Goal: Information Seeking & Learning: Learn about a topic

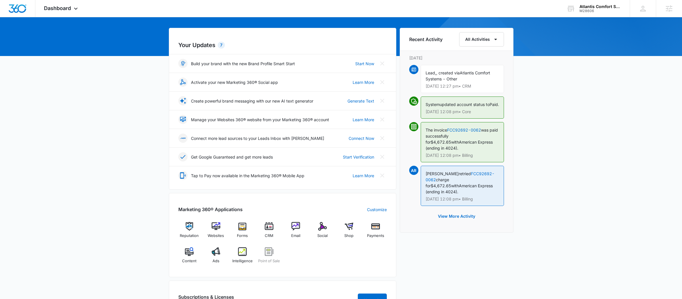
scroll to position [55, 0]
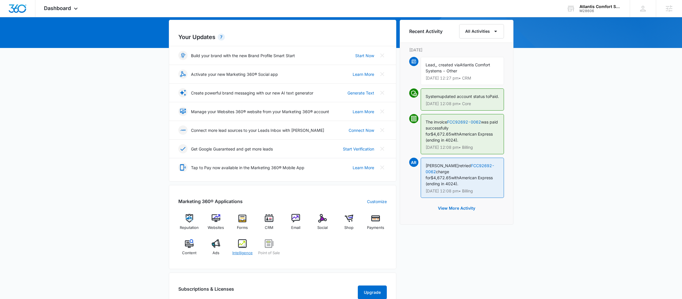
click at [240, 250] on span "Intelligence" at bounding box center [242, 253] width 20 height 6
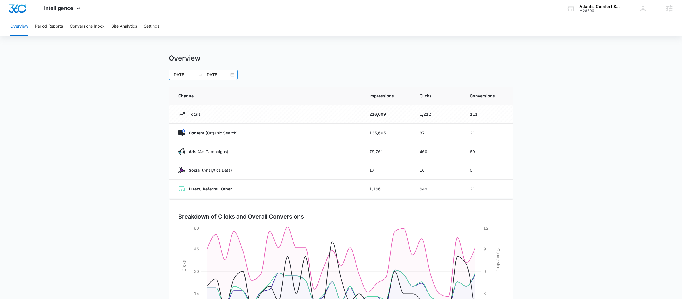
click at [201, 75] on icon "swap-right" at bounding box center [200, 74] width 3 height 1
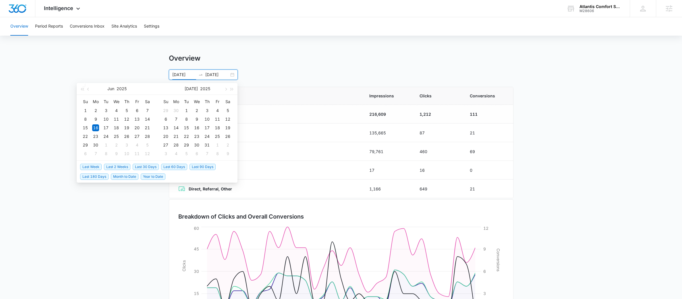
click at [134, 165] on span "Last 30 Days" at bounding box center [146, 167] width 26 height 6
type input "09/06/2025"
type input "10/06/2025"
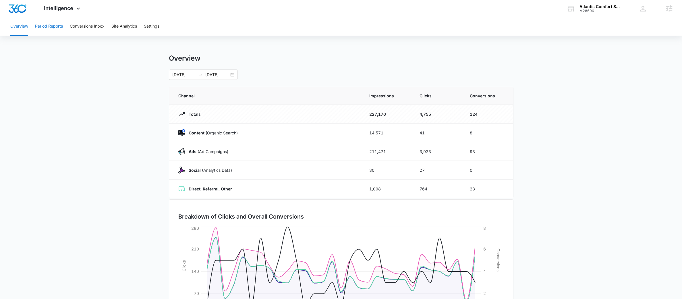
click at [56, 30] on button "Period Reports" at bounding box center [49, 26] width 28 height 18
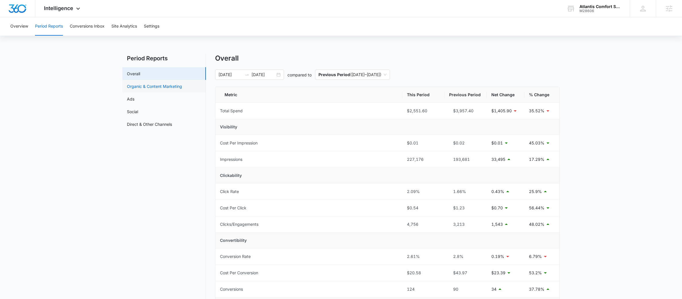
click at [167, 86] on link "Organic & Content Marketing" at bounding box center [154, 86] width 55 height 6
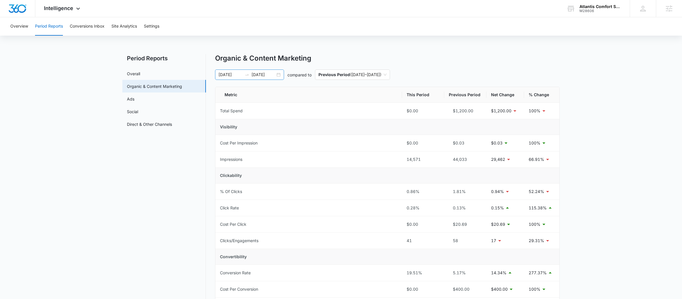
click at [250, 74] on div at bounding box center [246, 74] width 9 height 5
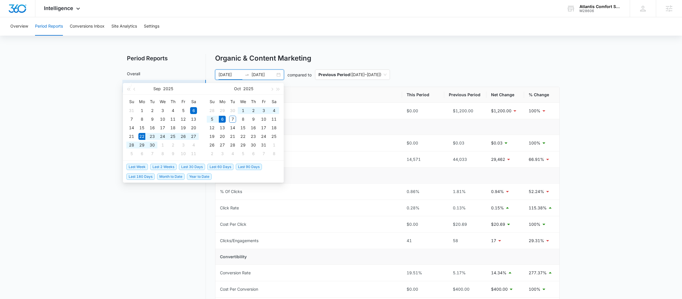
click at [167, 165] on span "Last 2 Weeks" at bounding box center [163, 167] width 26 height 6
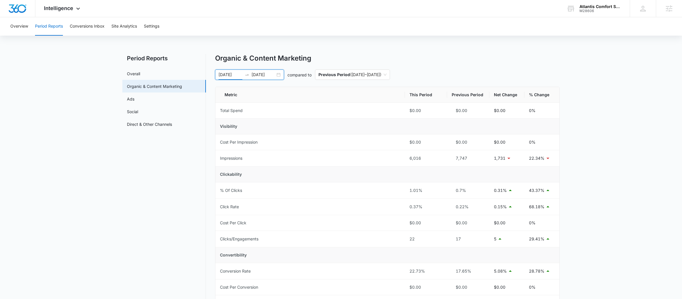
click at [245, 79] on div "09/22/2025 10/06/2025" at bounding box center [249, 75] width 69 height 10
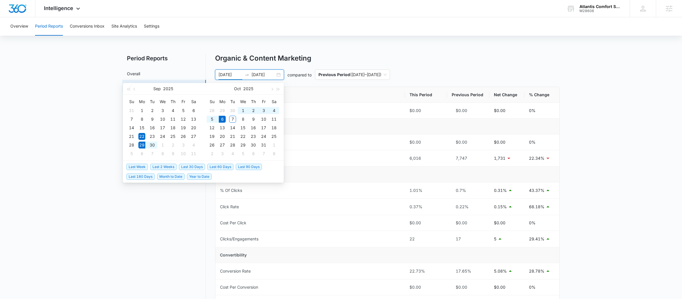
click at [144, 164] on span "Last Week" at bounding box center [137, 167] width 22 height 6
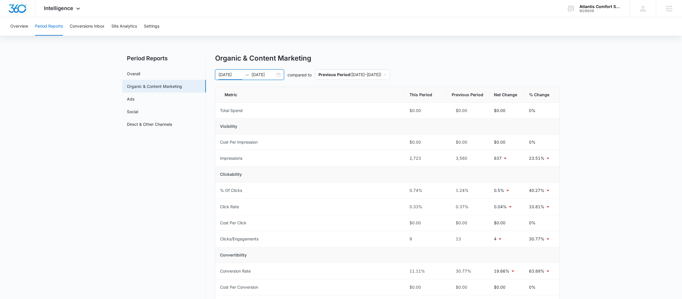
click at [250, 74] on div at bounding box center [246, 74] width 9 height 5
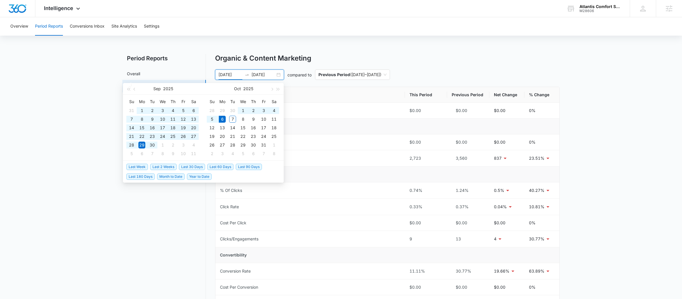
click at [216, 165] on span "Last 60 Days" at bounding box center [220, 167] width 26 height 6
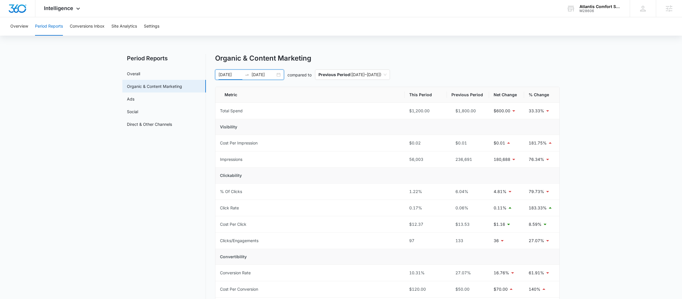
click at [244, 78] on div "08/07/2025 10/06/2025" at bounding box center [249, 75] width 69 height 10
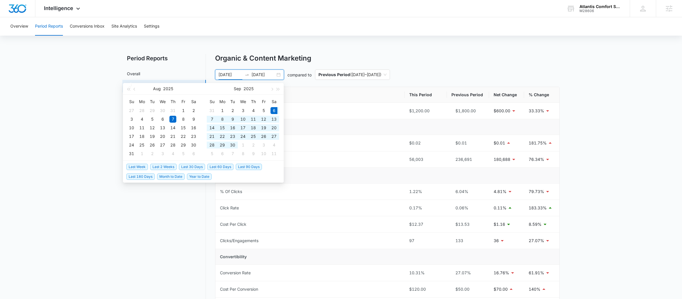
click at [191, 169] on span "Last 30 Days" at bounding box center [192, 167] width 26 height 6
type input "09/06/2025"
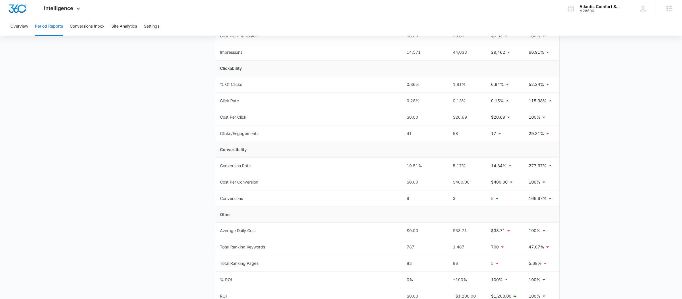
scroll to position [157, 0]
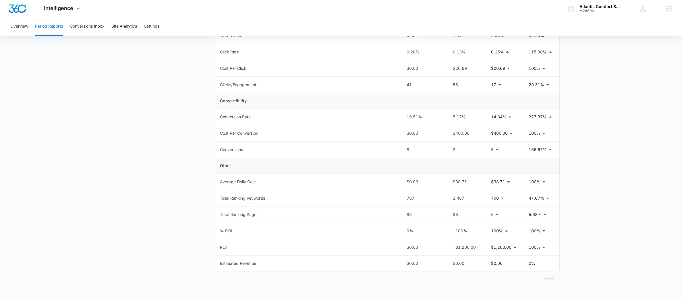
click at [61, 11] on div "Intelligence Apps Reputation Websites Forms CRM Email Social Shop Payments POS …" at bounding box center [62, 8] width 55 height 17
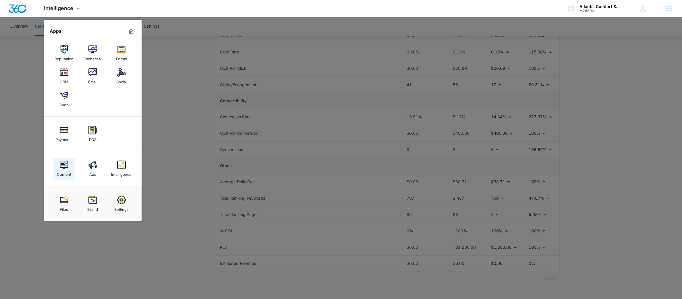
click at [64, 163] on img at bounding box center [64, 165] width 9 height 9
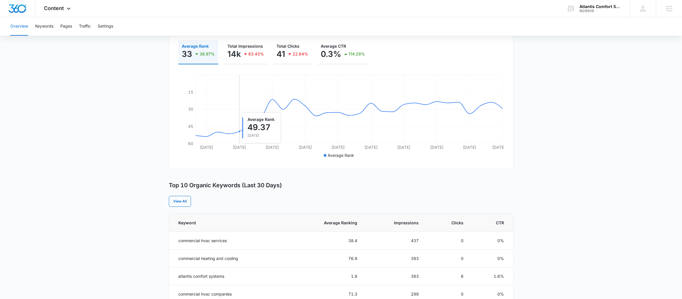
scroll to position [84, 0]
click at [252, 46] on span "Total Impressions" at bounding box center [245, 47] width 36 height 5
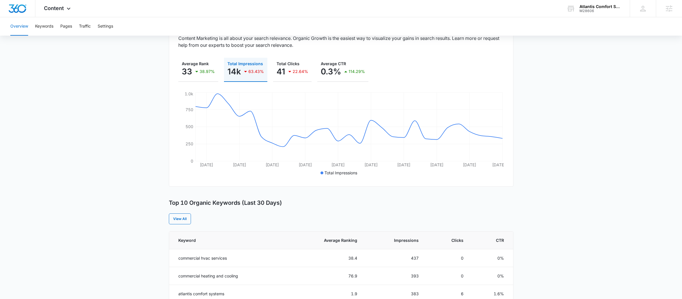
scroll to position [0, 0]
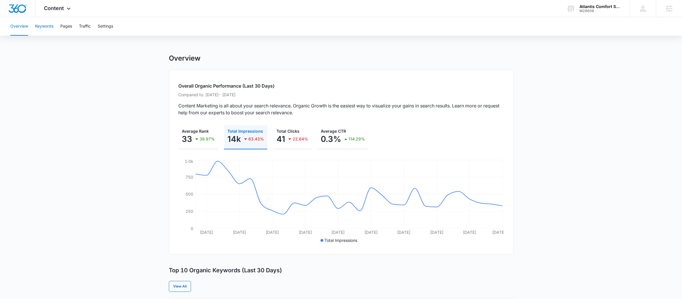
click at [35, 26] on div "Overview Keywords Pages Traffic Settings" at bounding box center [341, 26] width 668 height 18
click at [38, 24] on button "Keywords" at bounding box center [44, 26] width 18 height 18
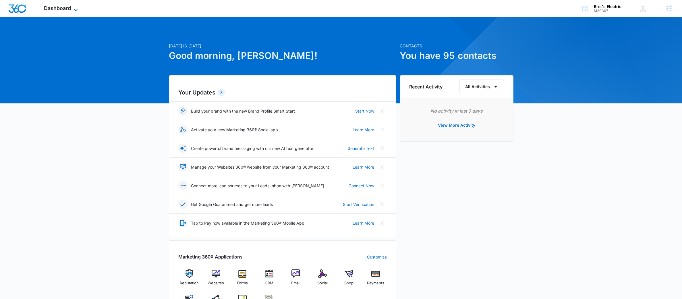
click at [77, 5] on div "Dashboard Apps Reputation Websites Forms CRM Email Social Shop Payments POS Con…" at bounding box center [61, 8] width 53 height 17
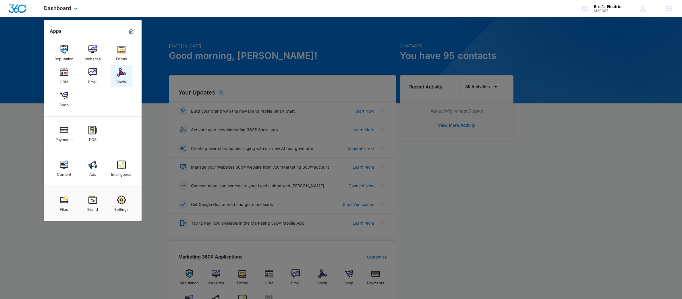
click at [117, 76] on img at bounding box center [121, 72] width 9 height 9
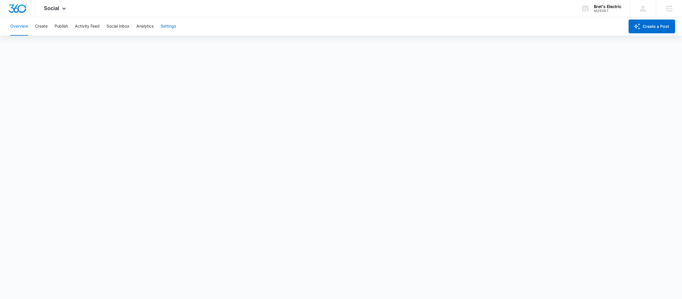
click at [168, 28] on button "Settings" at bounding box center [169, 26] width 16 height 18
click at [68, 12] on div "Social Apps Reputation Websites Forms CRM Email Social Shop Payments POS Conten…" at bounding box center [55, 8] width 41 height 17
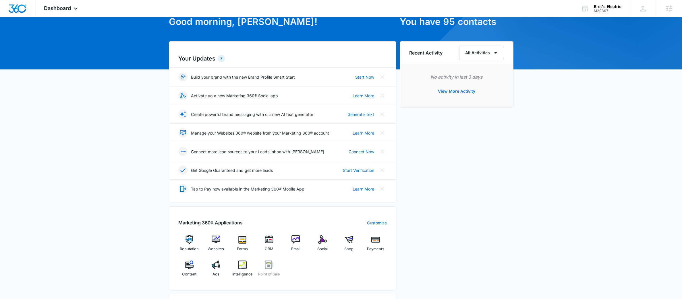
scroll to position [84, 0]
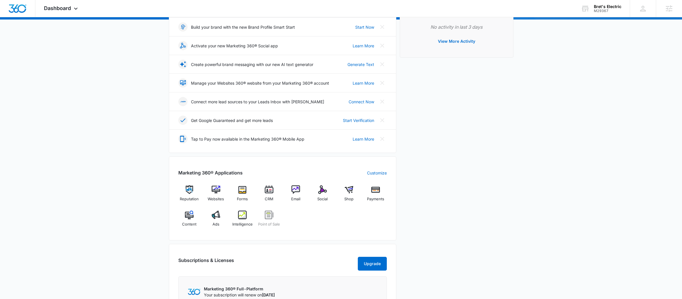
click at [241, 210] on div "Reputation Websites Forms CRM Email Social Shop Payments Content Ads Intelligen…" at bounding box center [282, 209] width 209 height 46
click at [243, 214] on img at bounding box center [242, 215] width 9 height 9
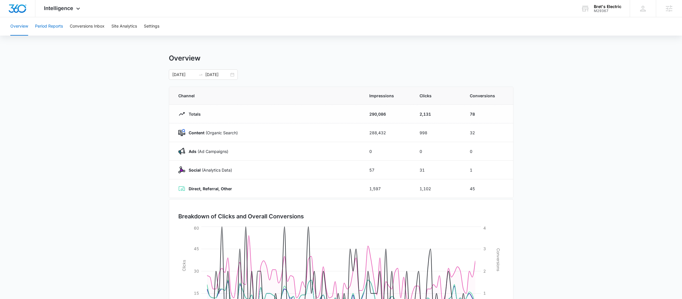
click at [52, 24] on button "Period Reports" at bounding box center [49, 26] width 28 height 18
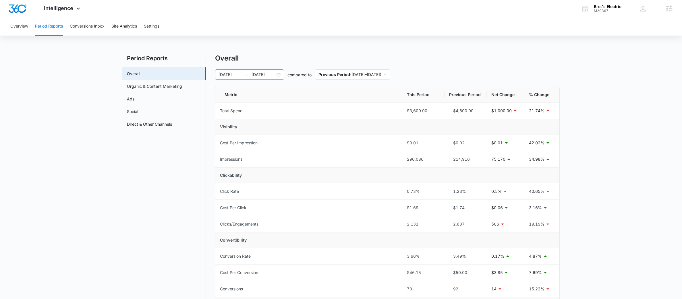
click at [246, 75] on icon "swap-right" at bounding box center [247, 74] width 5 height 5
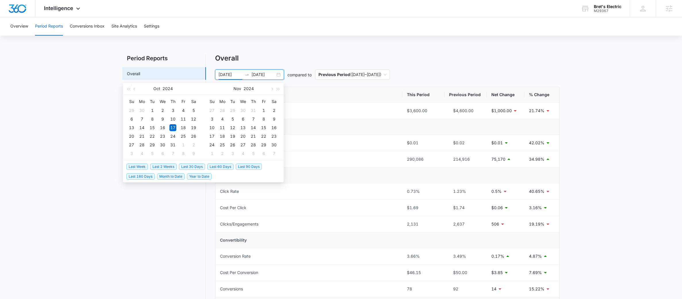
click at [136, 178] on span "Last 180 Days" at bounding box center [140, 176] width 28 height 6
type input "04/09/2025"
type input "10/06/2025"
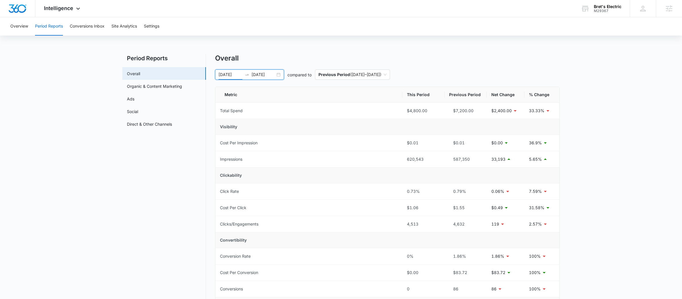
click at [245, 76] on icon "swap-right" at bounding box center [247, 74] width 5 height 5
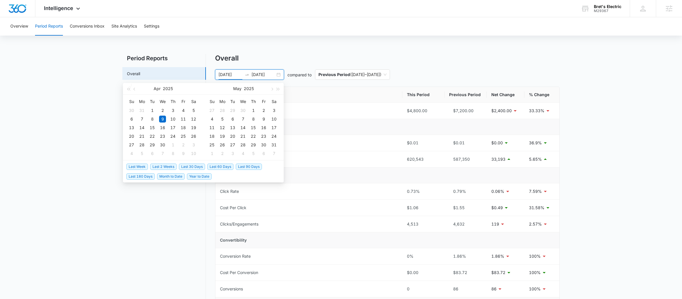
click at [190, 164] on span "Last 30 Days" at bounding box center [192, 167] width 26 height 6
type input "09/06/2025"
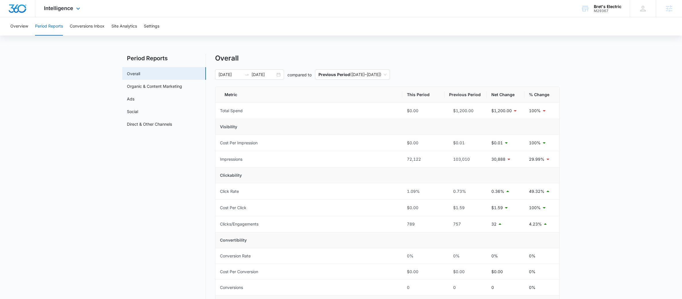
click at [62, 4] on div "Intelligence Apps Reputation Websites Forms CRM Email Social Shop Payments POS …" at bounding box center [62, 8] width 55 height 17
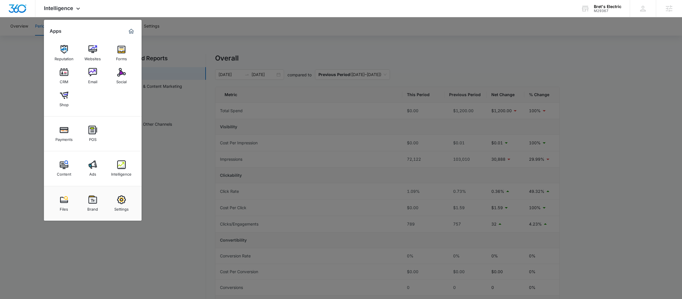
click at [121, 173] on div "Intelligence" at bounding box center [121, 172] width 20 height 7
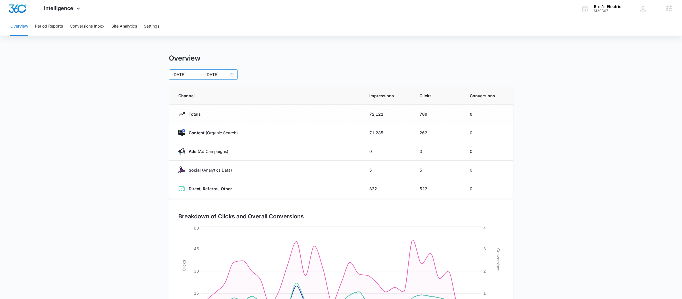
click at [201, 76] on icon "swap-right" at bounding box center [200, 74] width 5 height 5
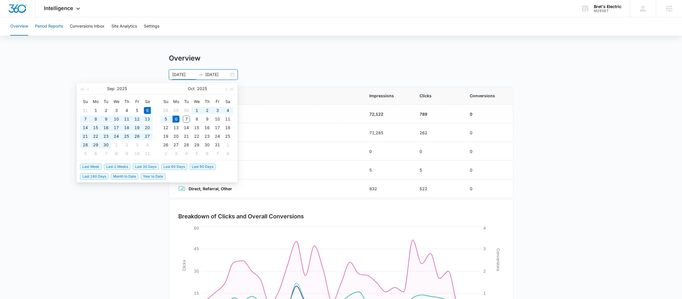
click at [58, 22] on button "Period Reports" at bounding box center [49, 26] width 28 height 18
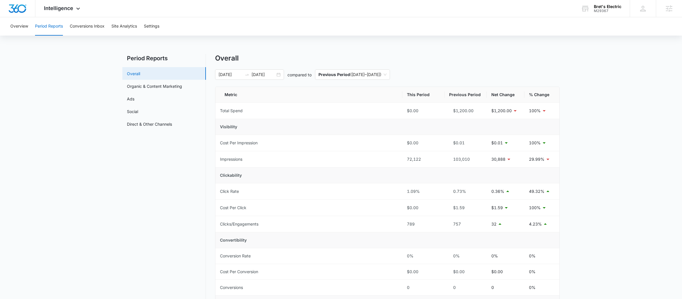
click at [140, 77] on link "Overall" at bounding box center [133, 74] width 13 height 6
click at [161, 85] on link "Organic & Content Marketing" at bounding box center [154, 86] width 55 height 6
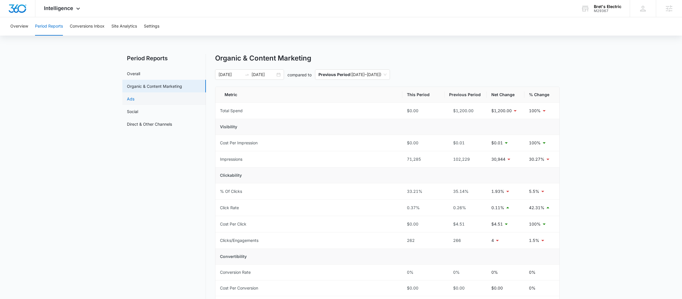
click at [134, 96] on link "Ads" at bounding box center [130, 99] width 7 height 6
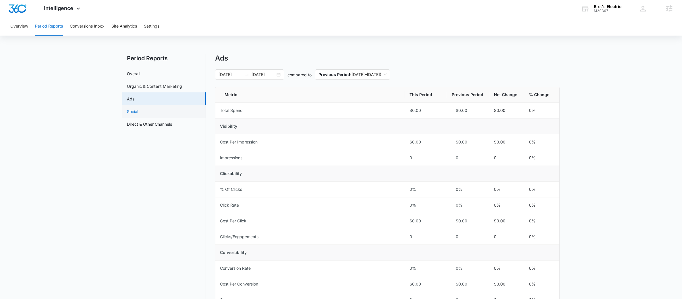
click at [138, 109] on link "Social" at bounding box center [132, 112] width 11 height 6
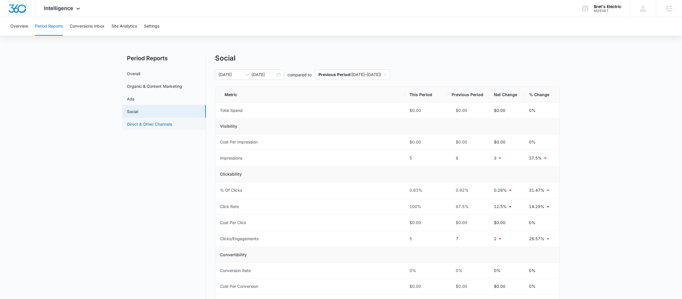
click at [159, 121] on link "Direct & Other Channels" at bounding box center [149, 124] width 45 height 6
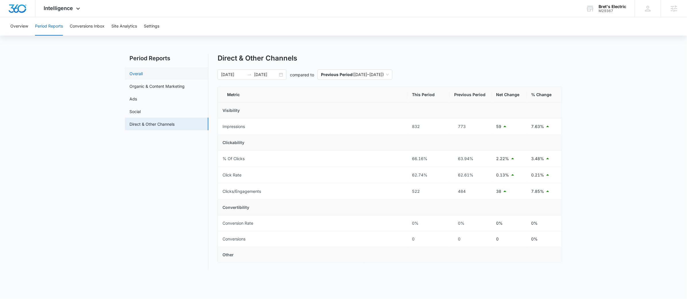
click at [134, 71] on link "Overall" at bounding box center [136, 74] width 13 height 6
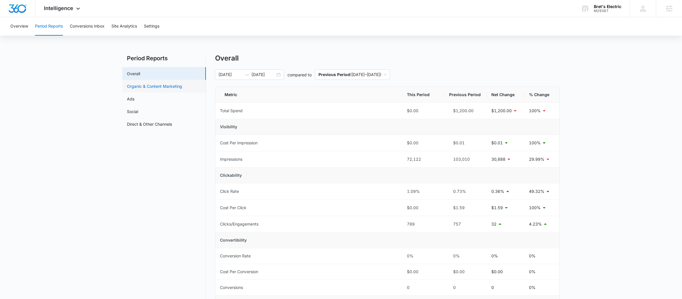
click at [156, 83] on link "Organic & Content Marketing" at bounding box center [154, 86] width 55 height 6
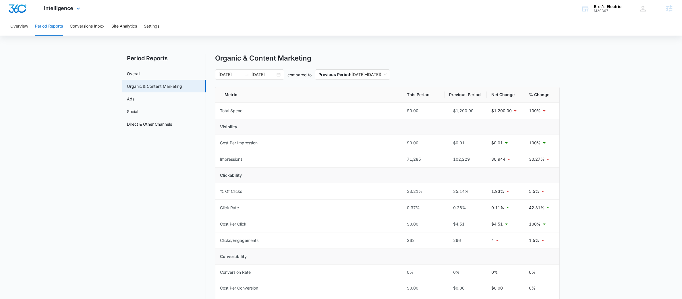
click at [76, 10] on icon at bounding box center [78, 8] width 7 height 7
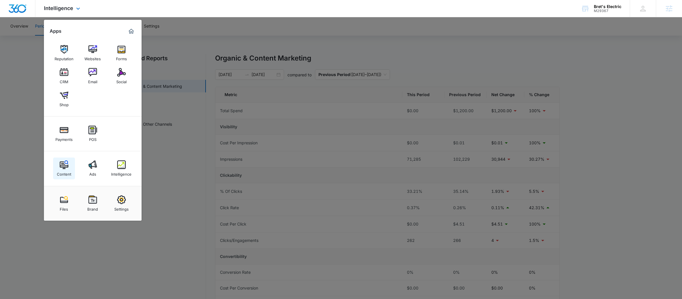
click at [64, 167] on img at bounding box center [64, 165] width 9 height 9
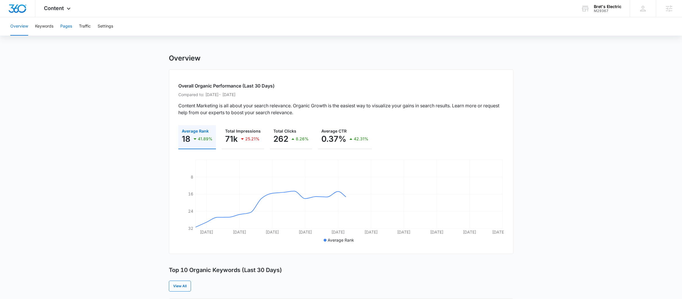
click at [67, 23] on button "Pages" at bounding box center [66, 26] width 12 height 18
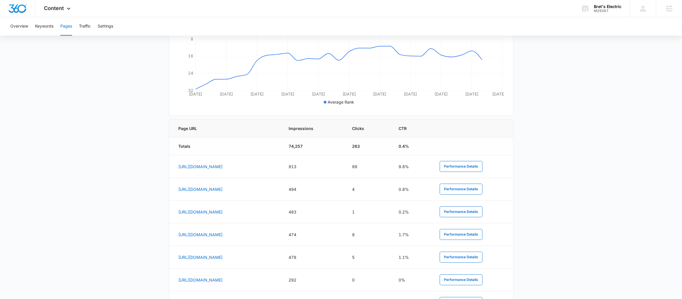
scroll to position [272, 0]
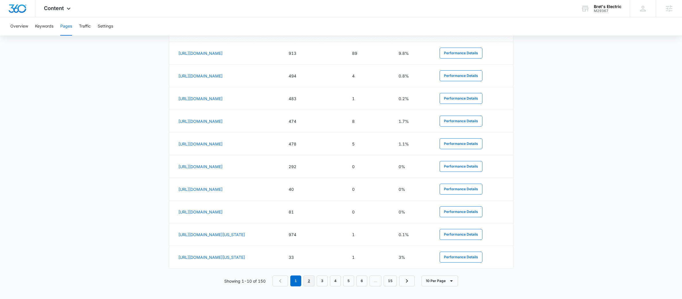
click at [313, 282] on link "2" at bounding box center [309, 281] width 11 height 11
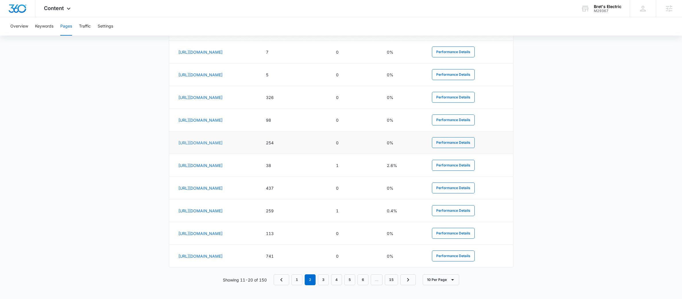
scroll to position [275, 0]
click at [296, 278] on link "1" at bounding box center [297, 280] width 11 height 11
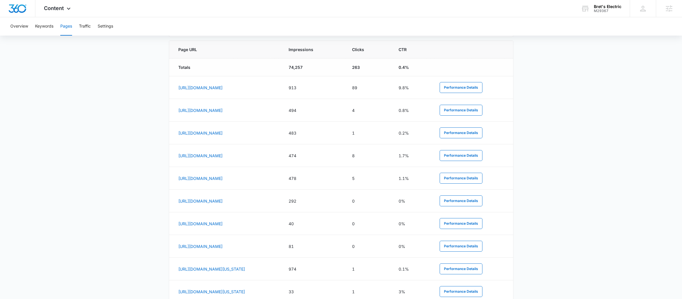
scroll to position [150, 0]
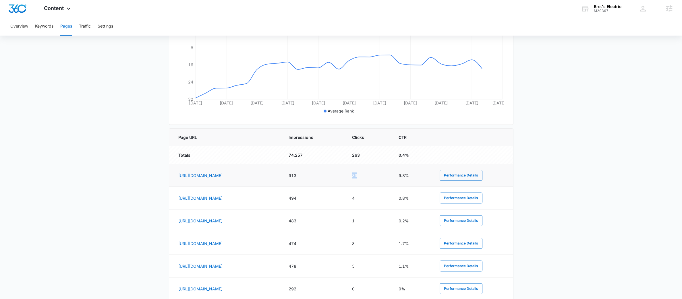
drag, startPoint x: 404, startPoint y: 176, endPoint x: 395, endPoint y: 174, distance: 8.3
click at [392, 175] on td "89" at bounding box center [368, 175] width 47 height 23
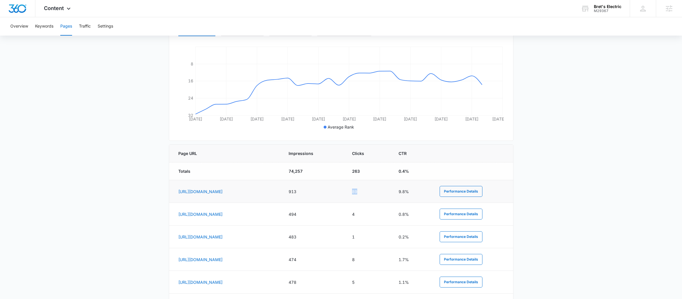
scroll to position [134, 0]
